Goal: Information Seeking & Learning: Learn about a topic

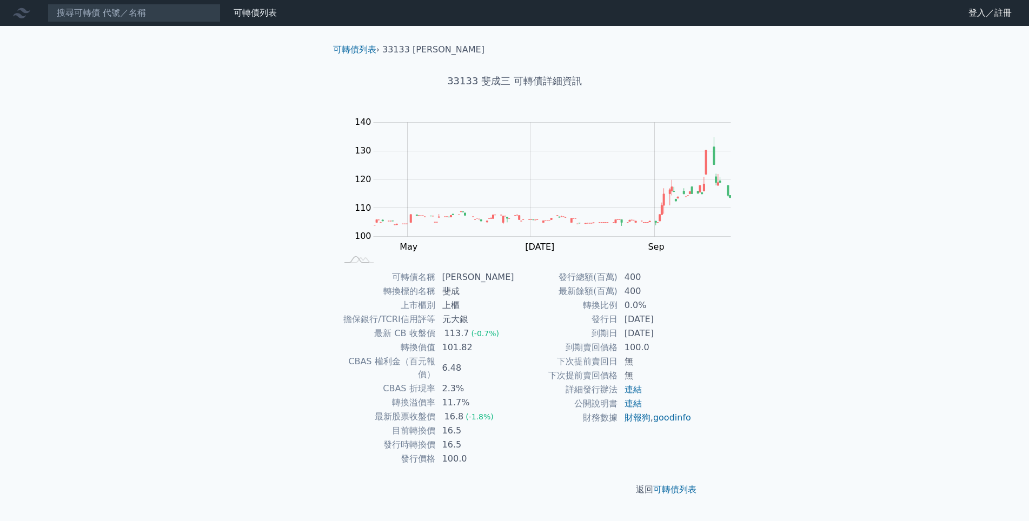
scroll to position [88, 0]
click at [692, 495] on link "可轉債列表" at bounding box center [674, 489] width 43 height 10
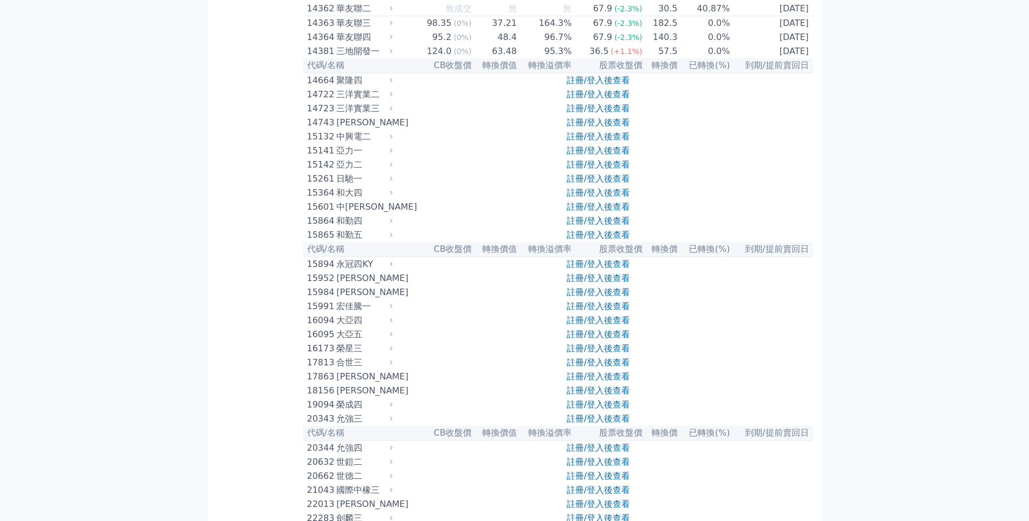
scroll to position [108, 0]
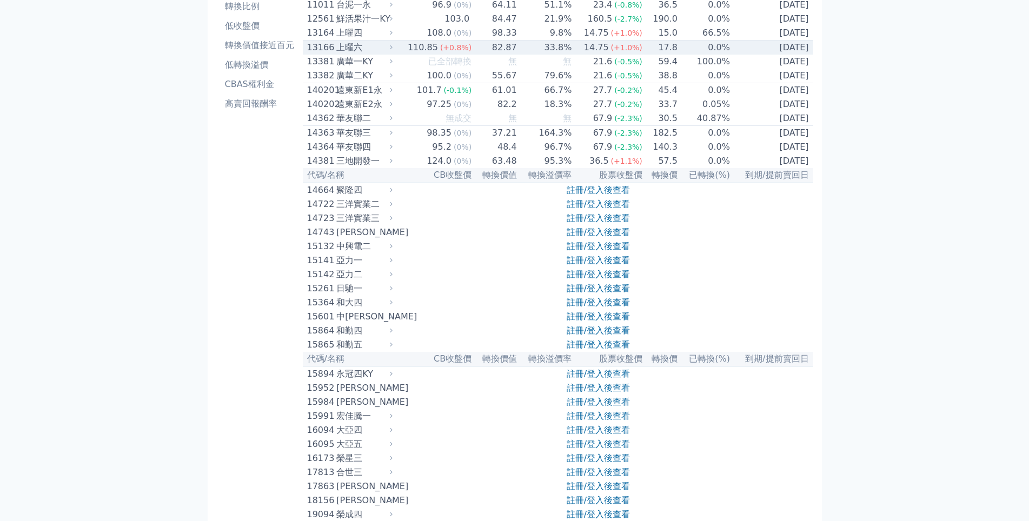
click at [336, 54] on div "上曜六" at bounding box center [363, 47] width 54 height 13
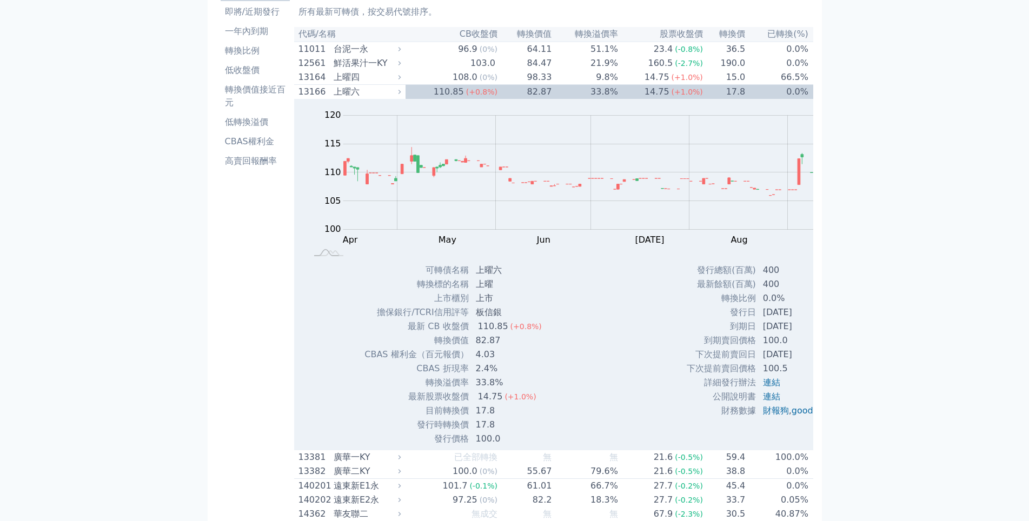
scroll to position [0, 0]
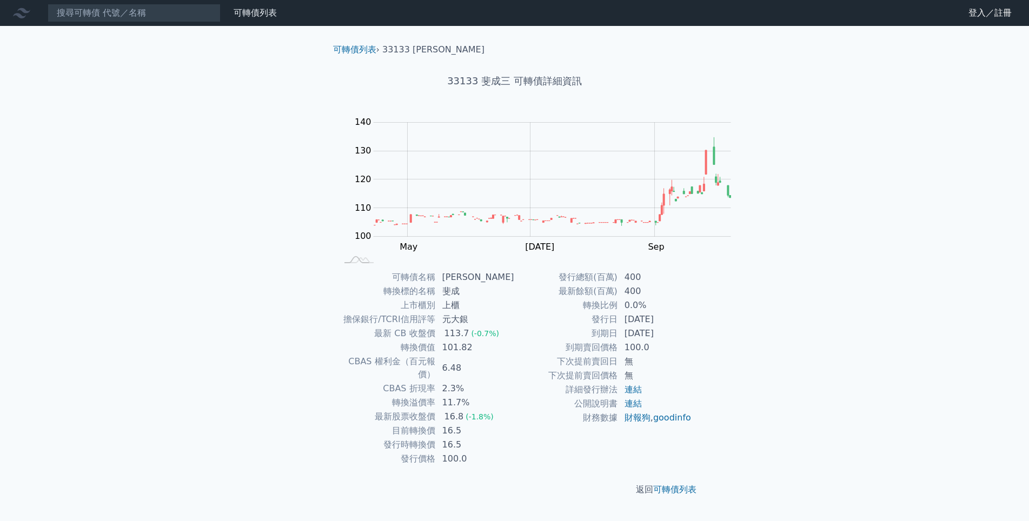
scroll to position [88, 0]
click at [684, 495] on link "可轉債列表" at bounding box center [674, 489] width 43 height 10
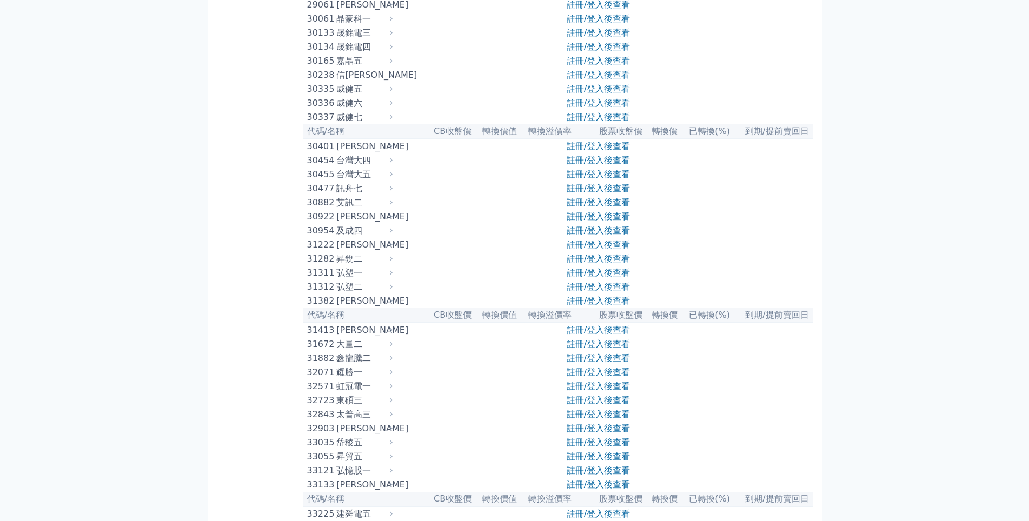
scroll to position [1513, 0]
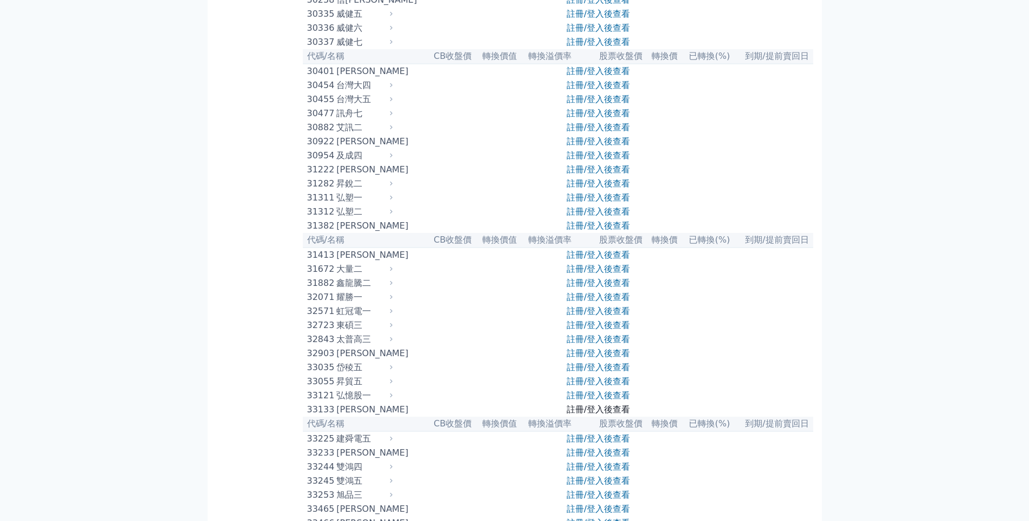
click at [591, 415] on link "註冊/登入後查看" at bounding box center [597, 409] width 63 height 10
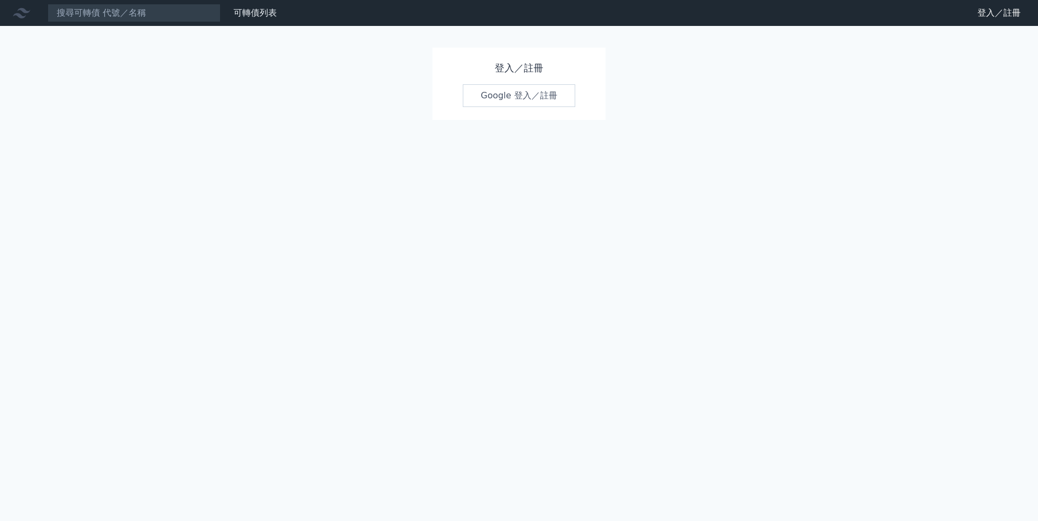
click at [541, 95] on link "Google 登入／註冊" at bounding box center [519, 95] width 112 height 23
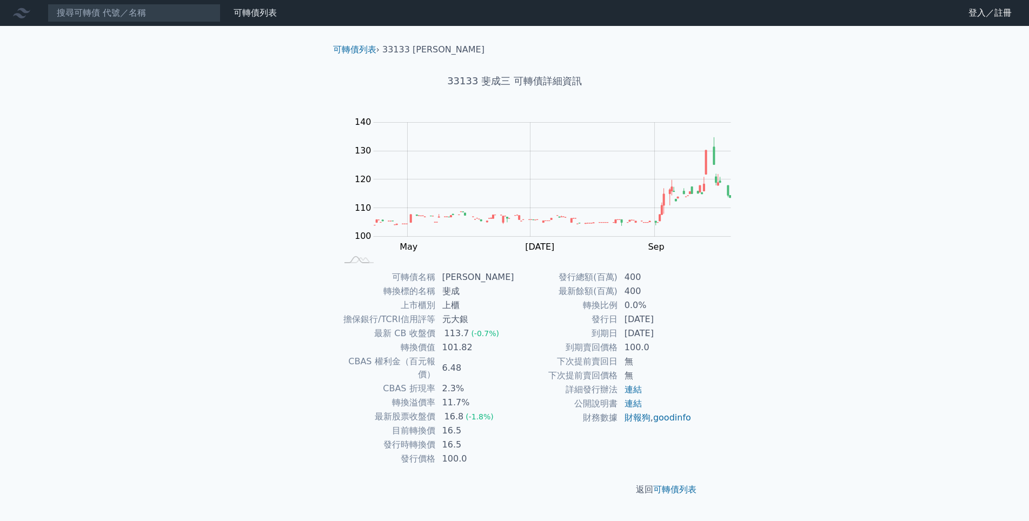
scroll to position [88, 0]
click at [684, 495] on link "可轉債列表" at bounding box center [674, 489] width 43 height 10
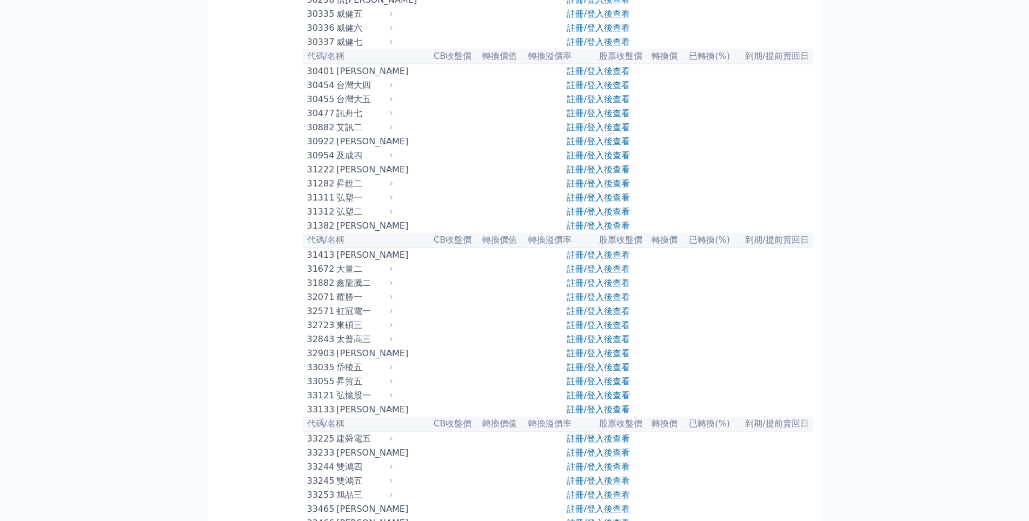
scroll to position [1730, 0]
